Goal: Transaction & Acquisition: Purchase product/service

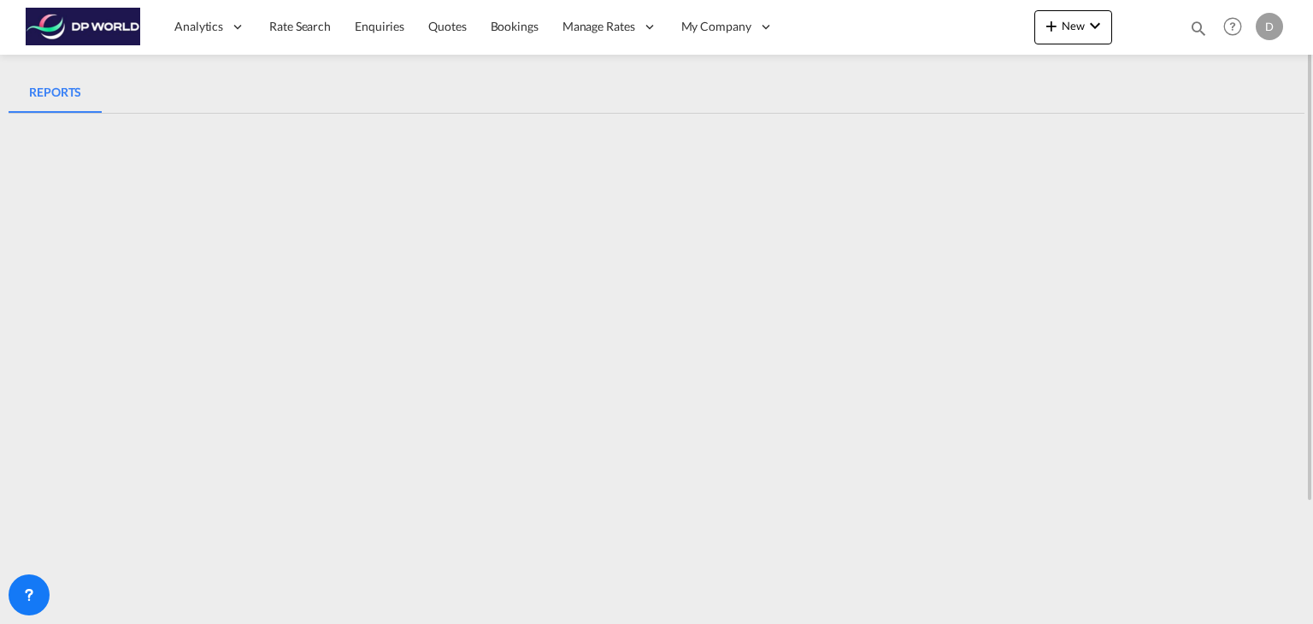
click at [834, 103] on md-tabs-canvas "REPORTS REPORTS" at bounding box center [657, 92] width 1296 height 41
click at [302, 15] on link "Rate Search" at bounding box center [299, 27] width 85 height 56
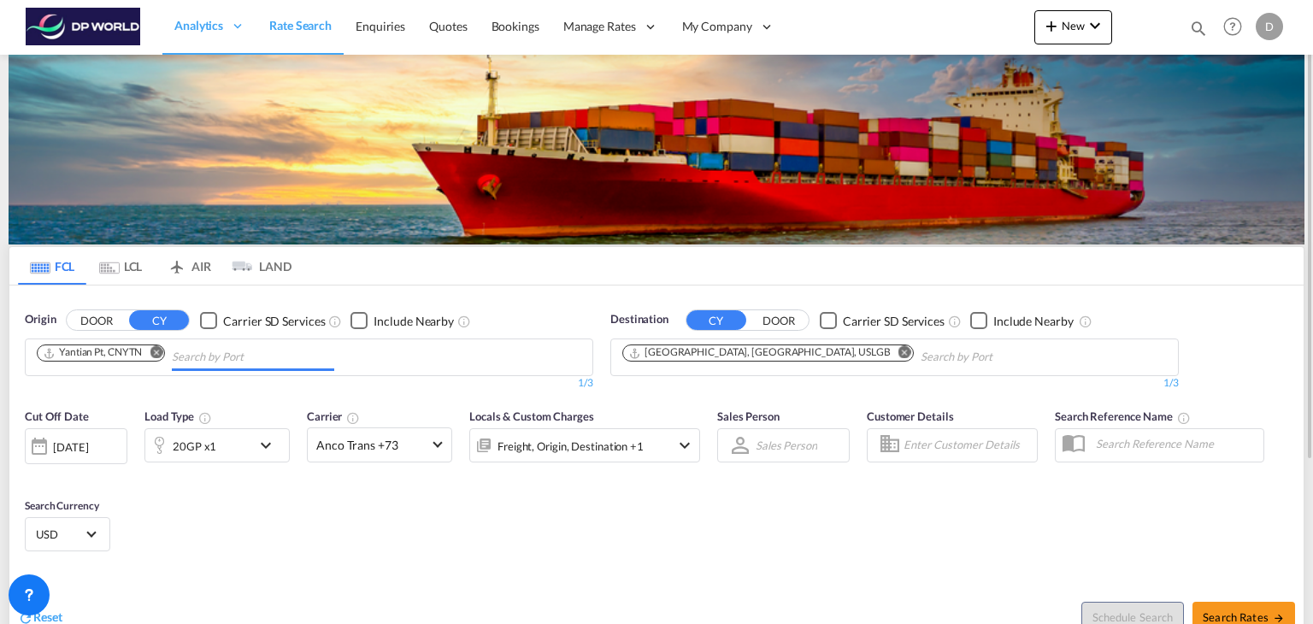
click at [361, 358] on md-chips "Yantian Pt, CNYTN" at bounding box center [309, 357] width 567 height 36
type input "s"
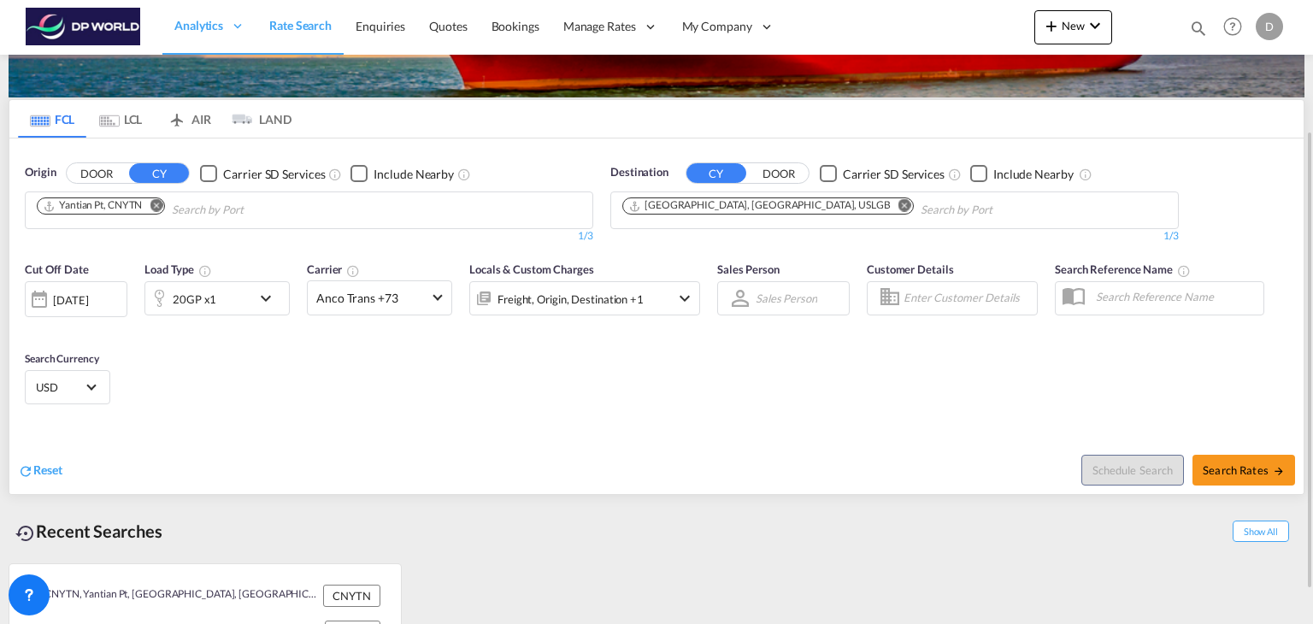
scroll to position [161, 0]
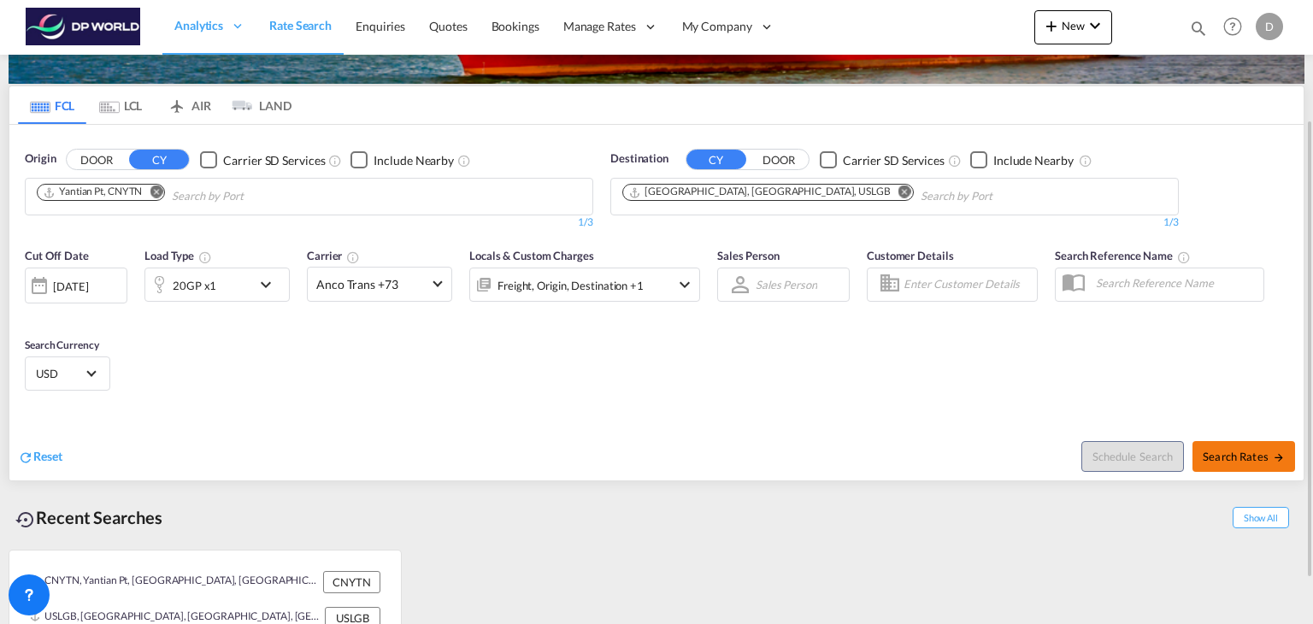
click at [1244, 459] on span "Search Rates" at bounding box center [1244, 457] width 82 height 14
type input "CNYTN to USLGB / 19 Aug 2025"
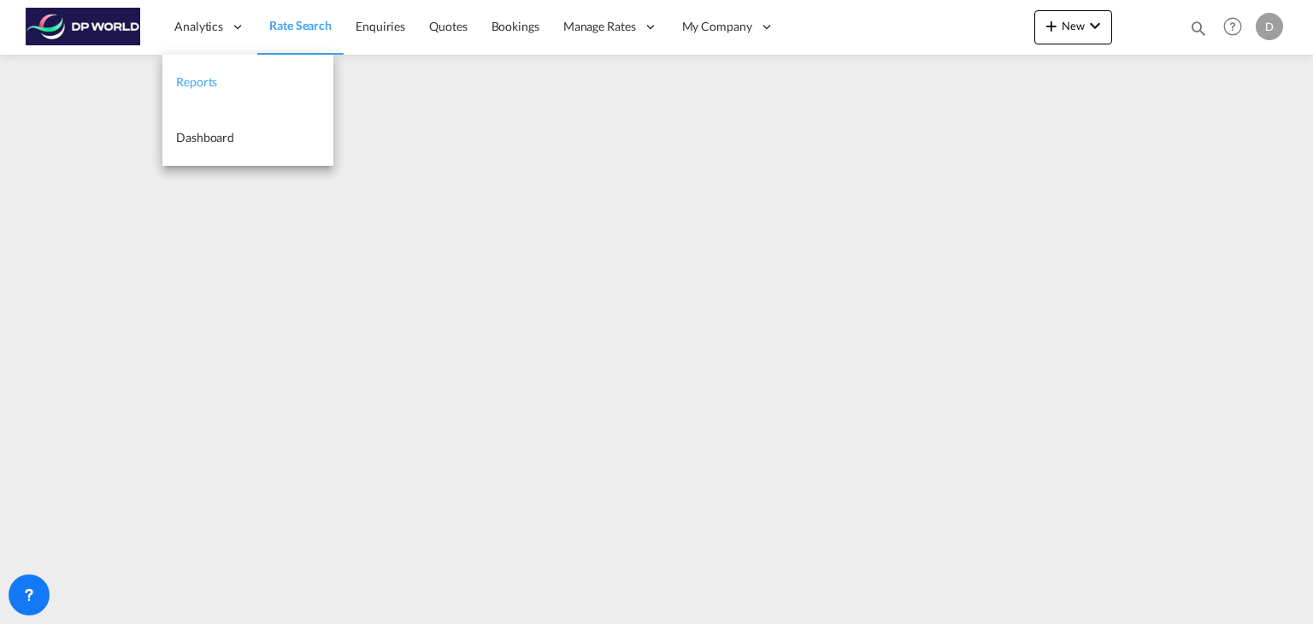
click at [205, 94] on link "Reports" at bounding box center [247, 83] width 171 height 56
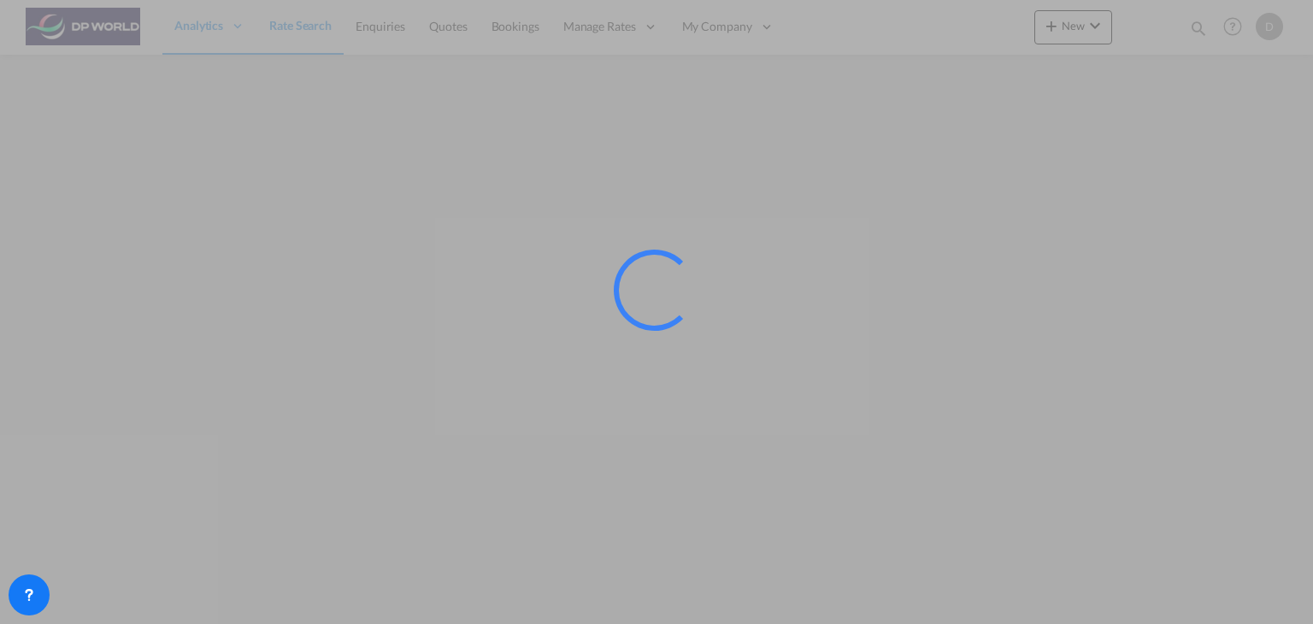
click at [67, 199] on div at bounding box center [656, 312] width 1313 height 624
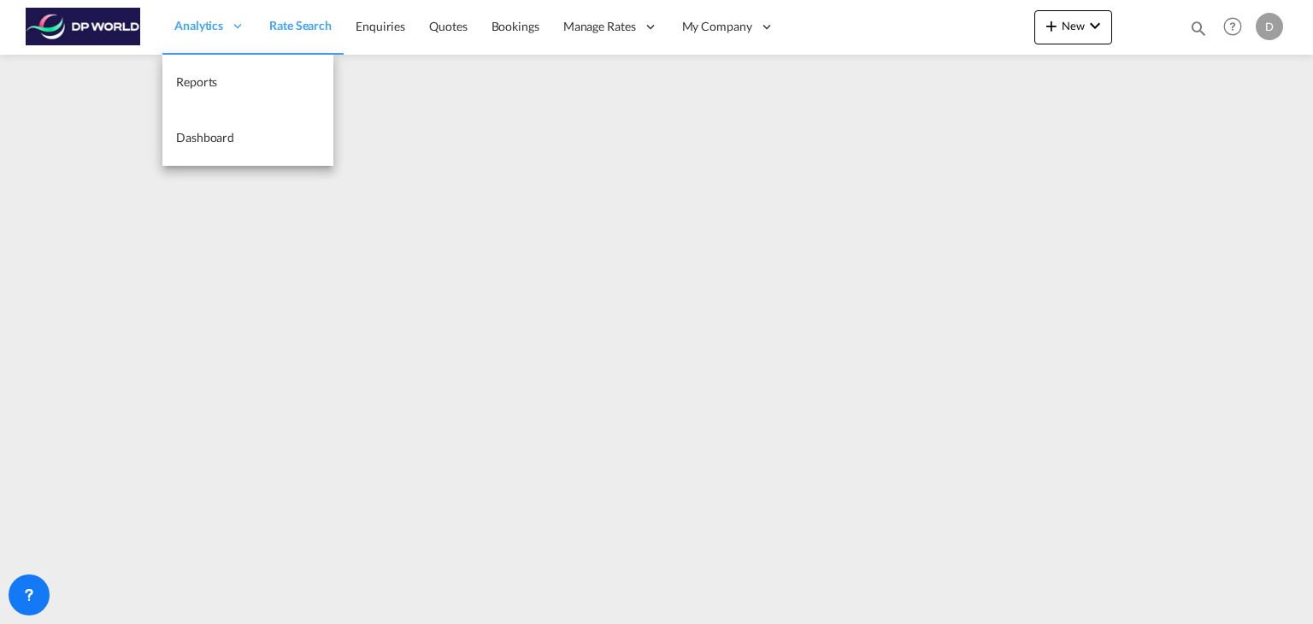
click at [215, 33] on span "Analytics" at bounding box center [198, 25] width 49 height 17
click at [203, 69] on link "Reports" at bounding box center [247, 83] width 171 height 56
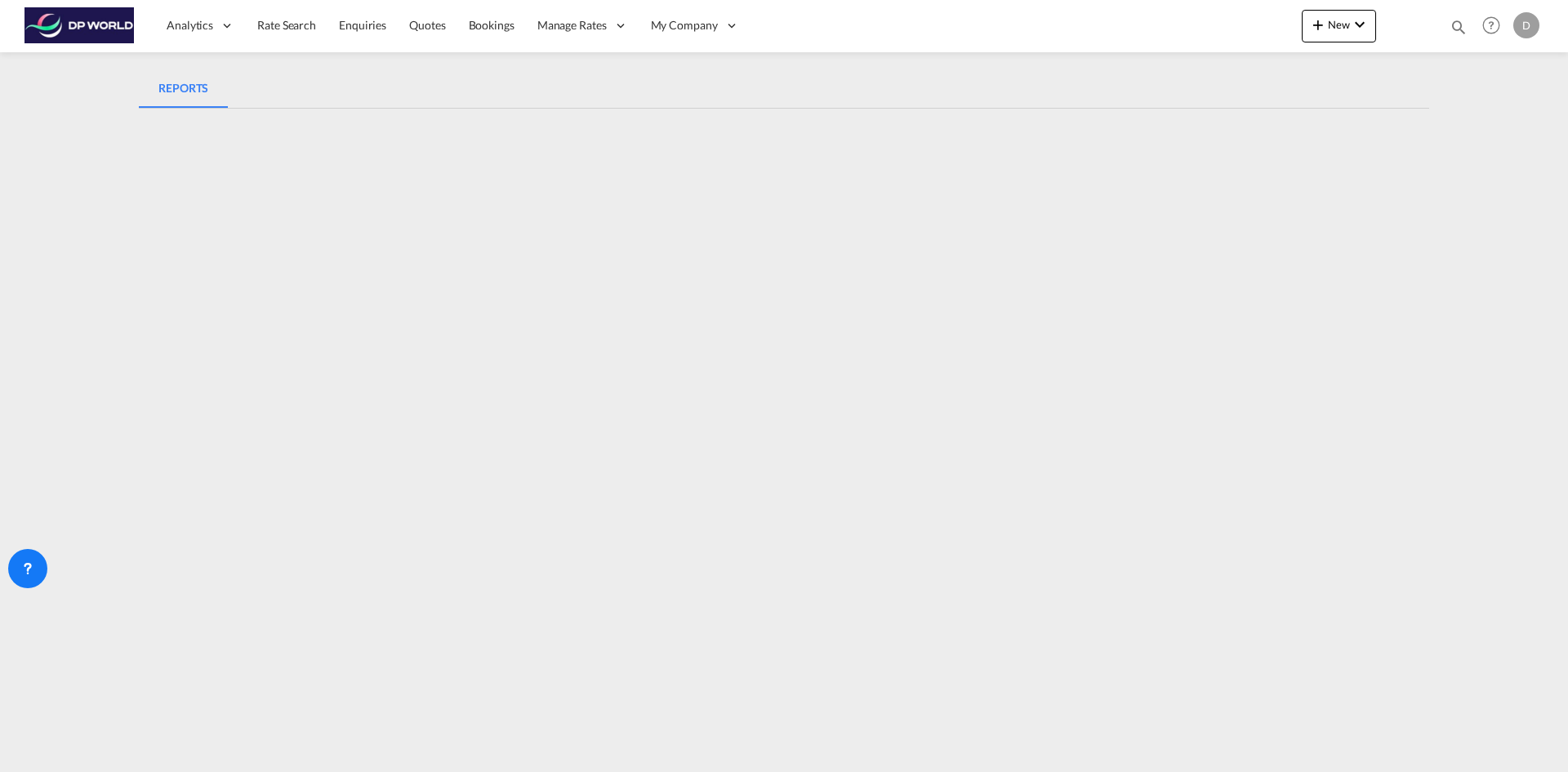
click at [1254, 75] on md-tabs-canvas "REPORTS REPORTS" at bounding box center [784, 88] width 1291 height 39
click at [1254, 87] on md-tabs-canvas "REPORTS REPORTS" at bounding box center [784, 88] width 1291 height 39
click at [1463, 169] on md-content "Analytics Reports Dashboard Rate Search Enquiries Quotes Bookings" at bounding box center [784, 386] width 1568 height 772
click at [1434, 307] on div "REPORTS REPORTS" at bounding box center [784, 397] width 1307 height 689
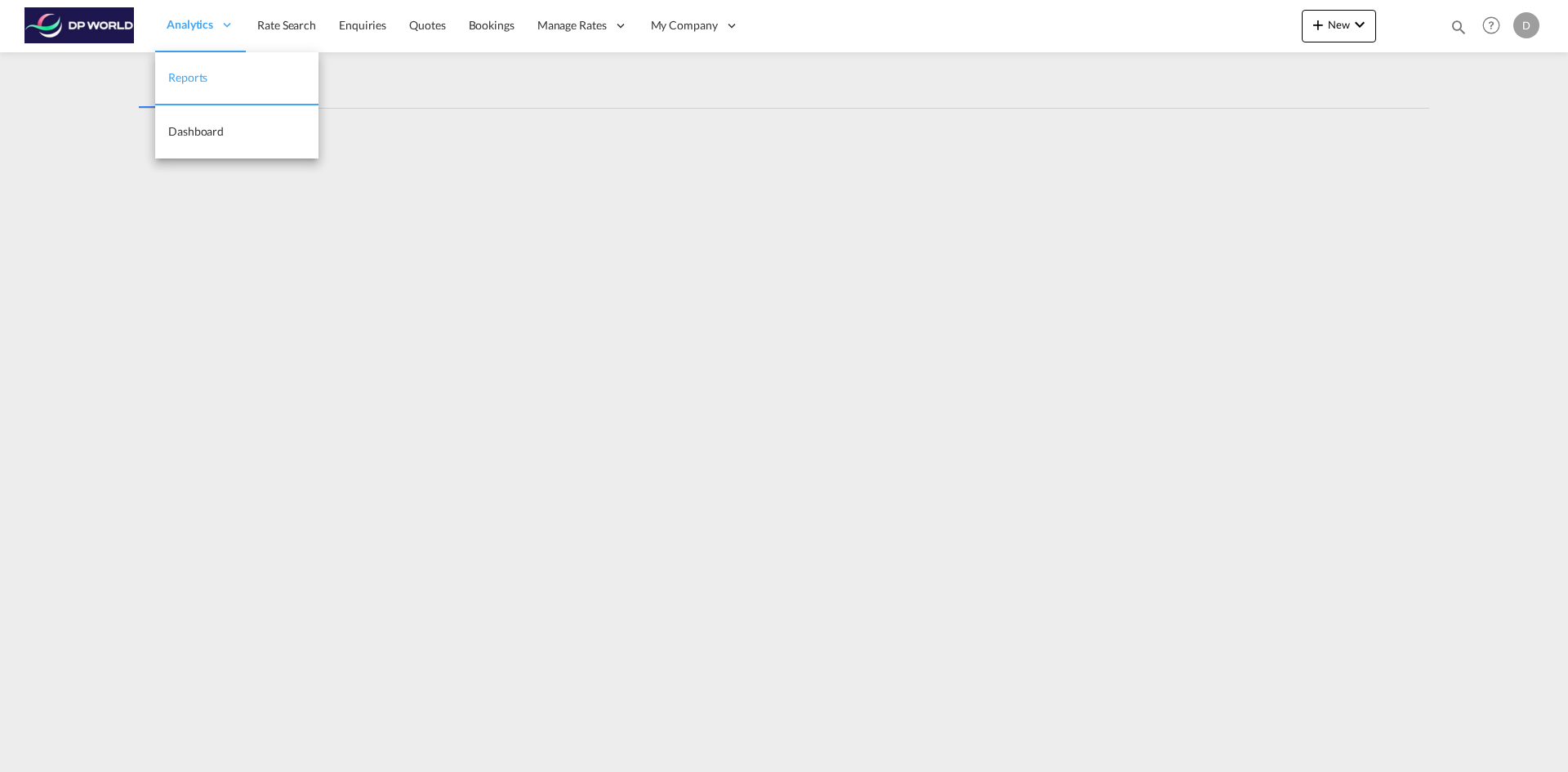
click at [207, 90] on link "Reports" at bounding box center [236, 79] width 163 height 54
drag, startPoint x: 386, startPoint y: 110, endPoint x: 132, endPoint y: 377, distance: 368.5
click at [132, 377] on div "REPORTS REPORTS" at bounding box center [784, 397] width 1307 height 689
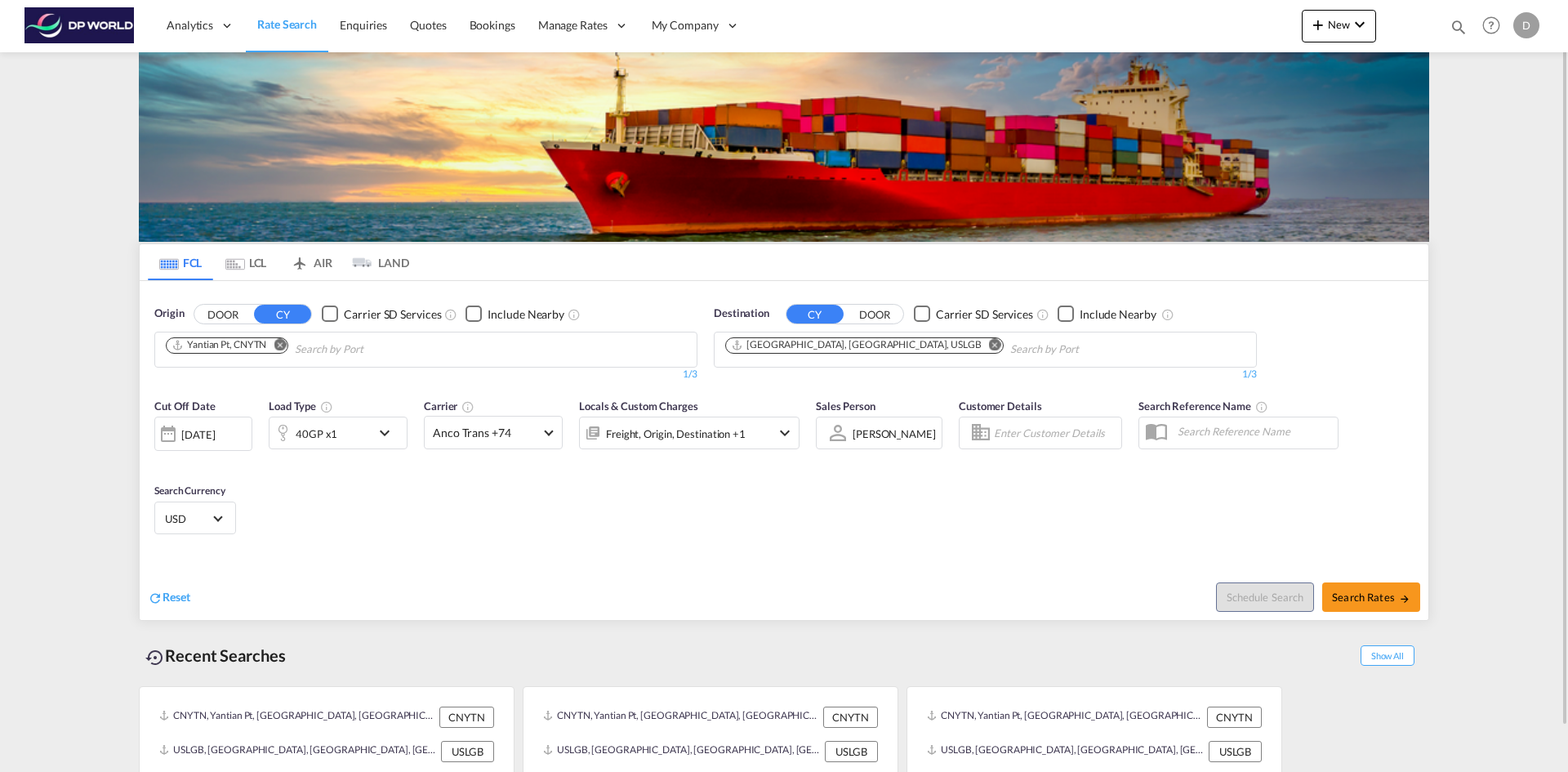
click at [282, 346] on md-icon "Remove" at bounding box center [279, 344] width 12 height 12
click at [989, 345] on md-icon "Remove" at bounding box center [995, 344] width 12 height 12
click at [196, 343] on body "Analytics Reports Dashboard Rate Search Enquiries Quotes Bookings" at bounding box center [784, 386] width 1568 height 772
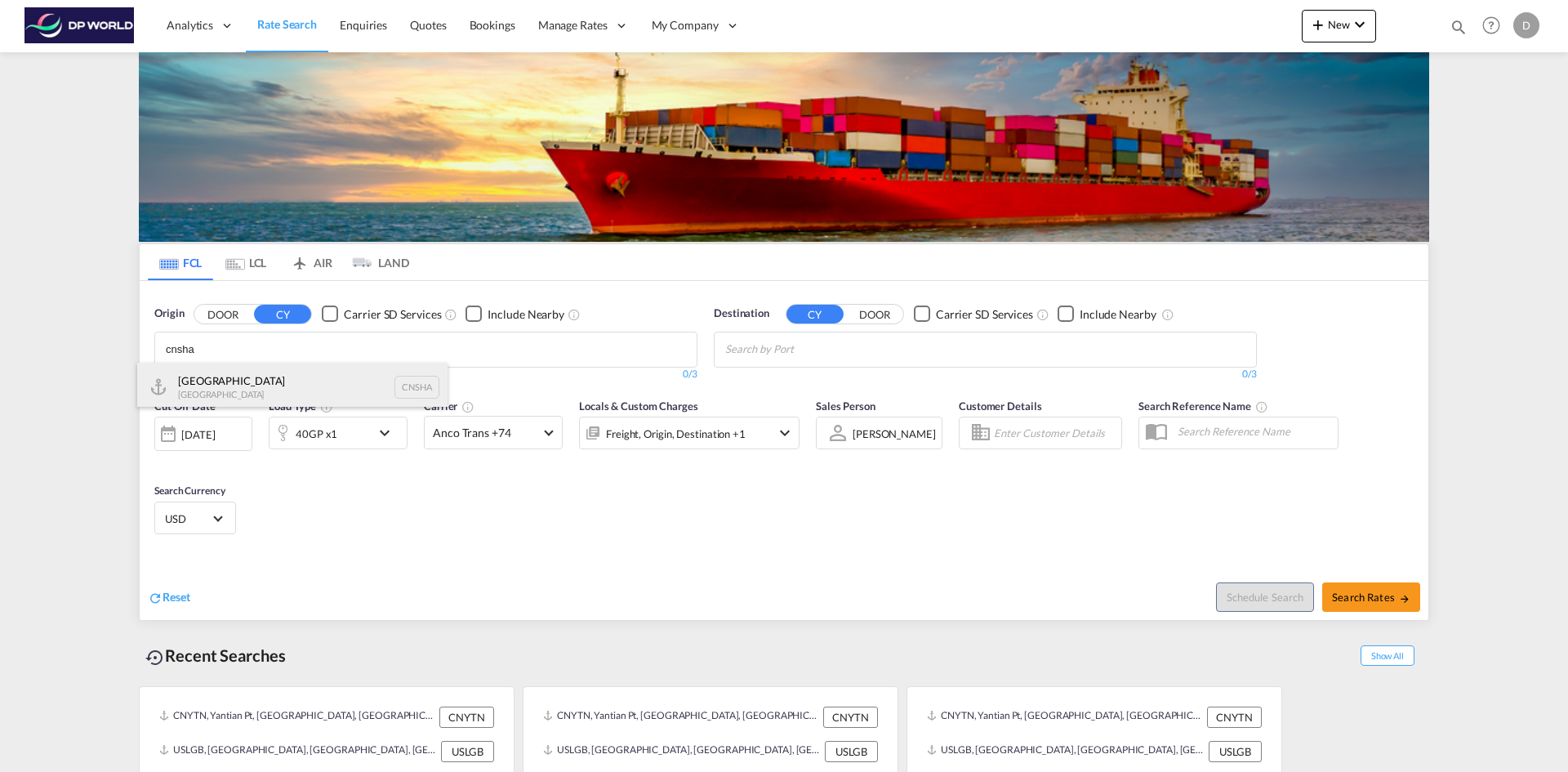
type input "cnsha"
click at [368, 386] on div "Shanghai [GEOGRAPHIC_DATA] CNSHA" at bounding box center [292, 387] width 311 height 49
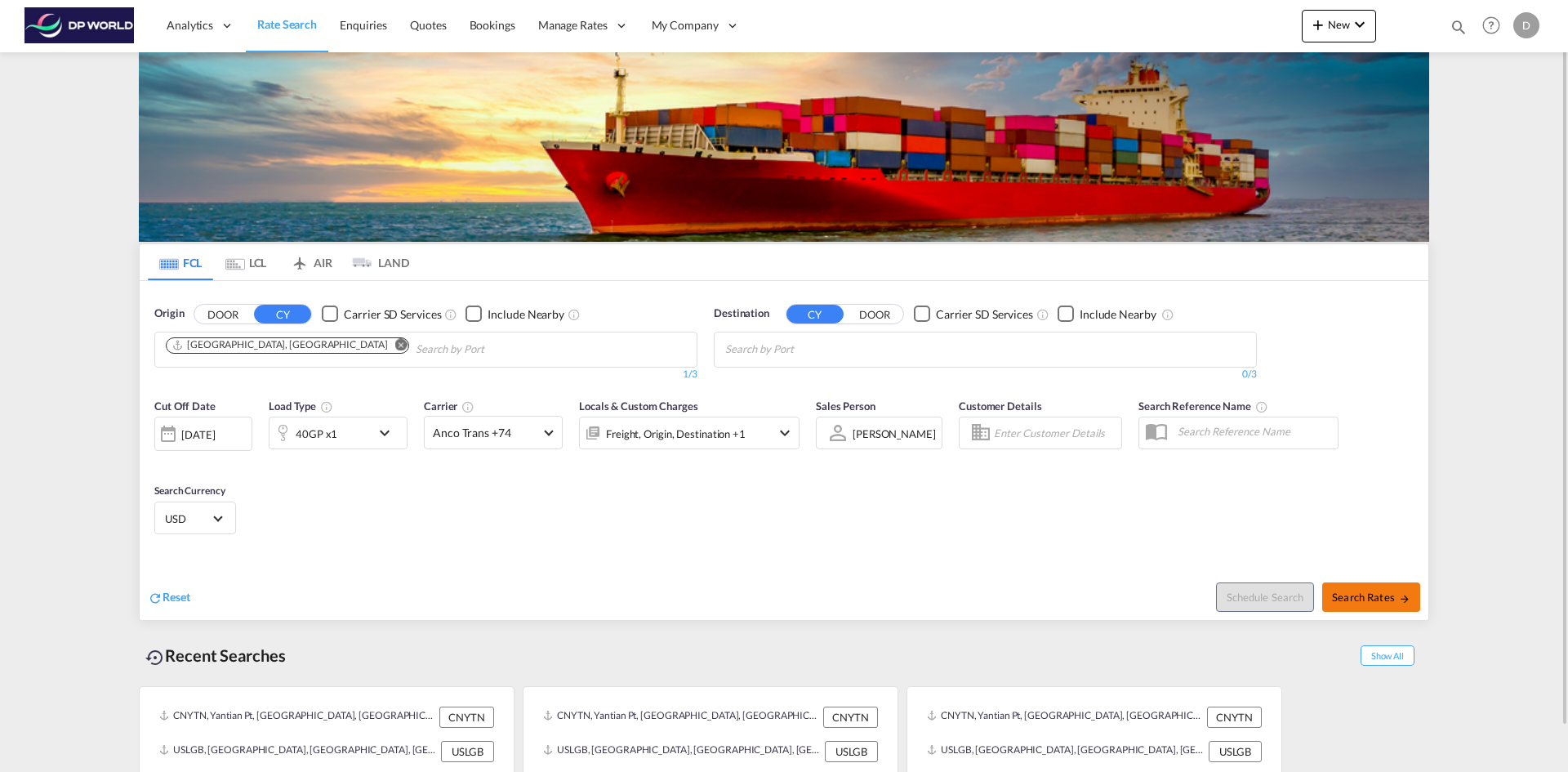
click at [1357, 589] on button "Search Rates" at bounding box center [1371, 597] width 98 height 30
click at [1010, 366] on body "Analytics Reports Dashboard Rate Search Enquiries Quotes Bookings" at bounding box center [784, 386] width 1568 height 772
click at [1010, 346] on body "Analytics Reports Dashboard Rate Search Enquiries Quotes Bookings" at bounding box center [784, 386] width 1568 height 772
type input "l"
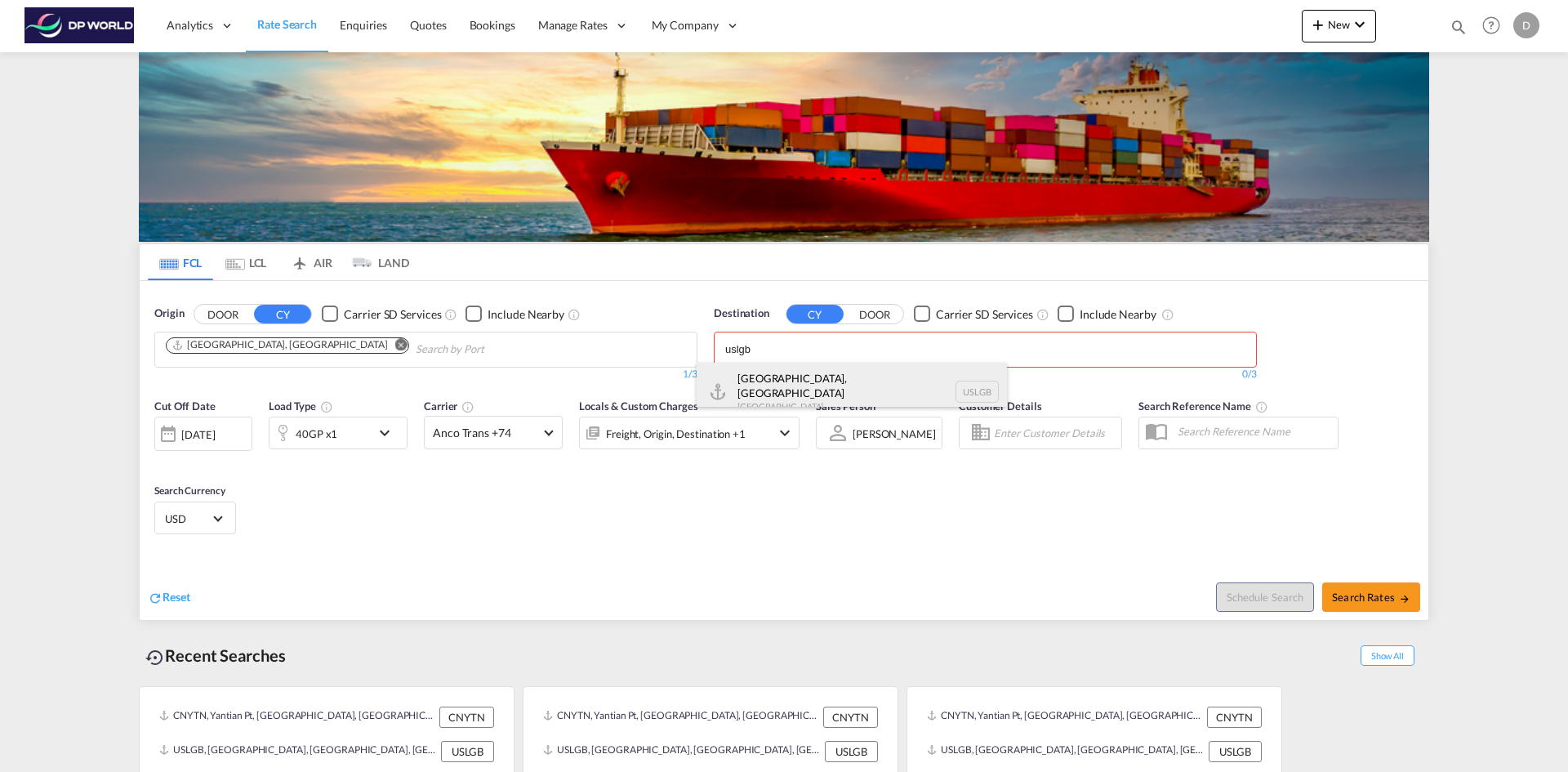
type input "uslgb"
click at [845, 376] on div "[GEOGRAPHIC_DATA], [GEOGRAPHIC_DATA] [GEOGRAPHIC_DATA] USLGB" at bounding box center [851, 393] width 311 height 59
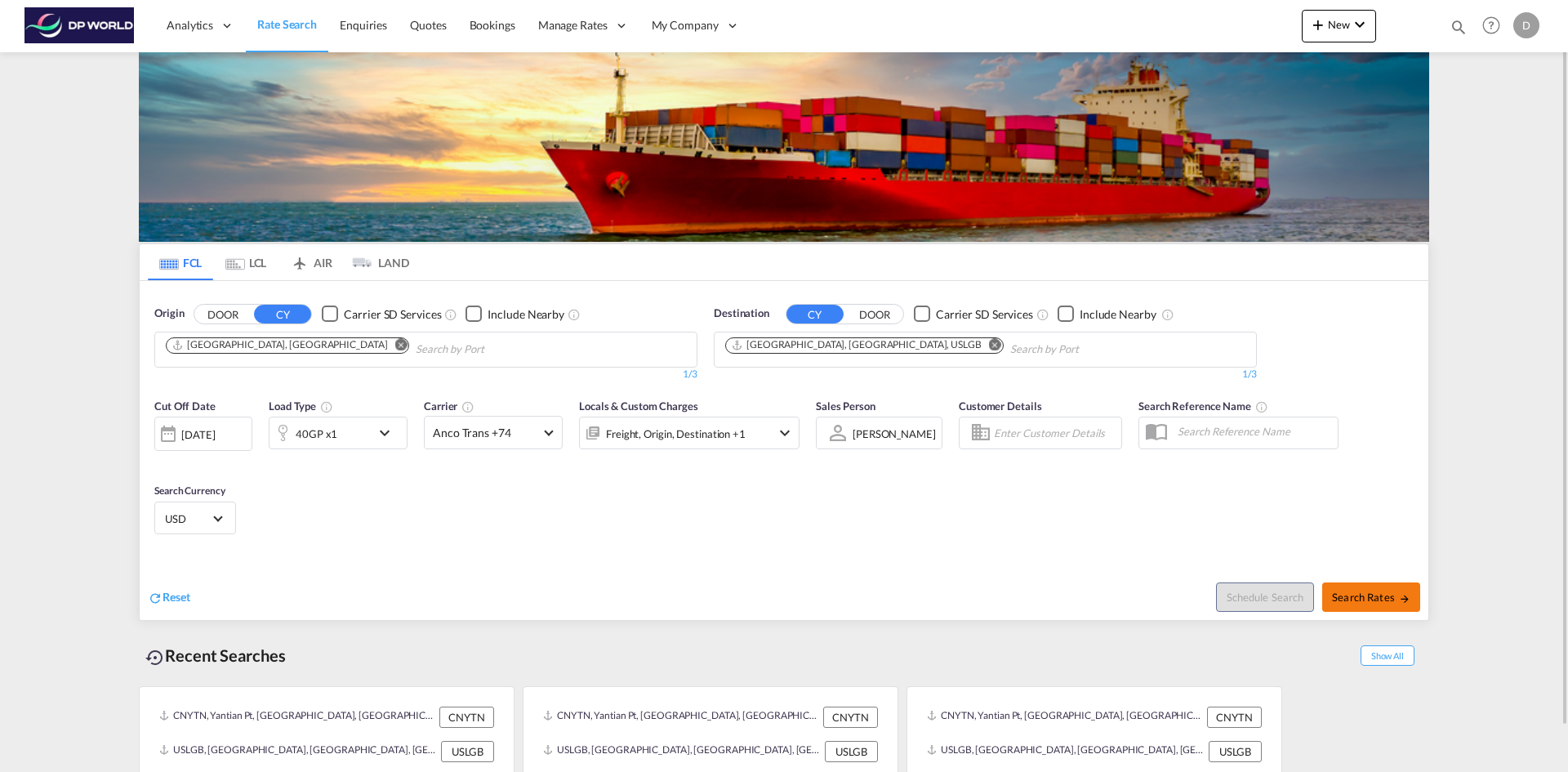
click at [1369, 593] on span "Search Rates" at bounding box center [1371, 597] width 78 height 13
type input "CNSHA to USLGB / [DATE]"
